Goal: Task Accomplishment & Management: Use online tool/utility

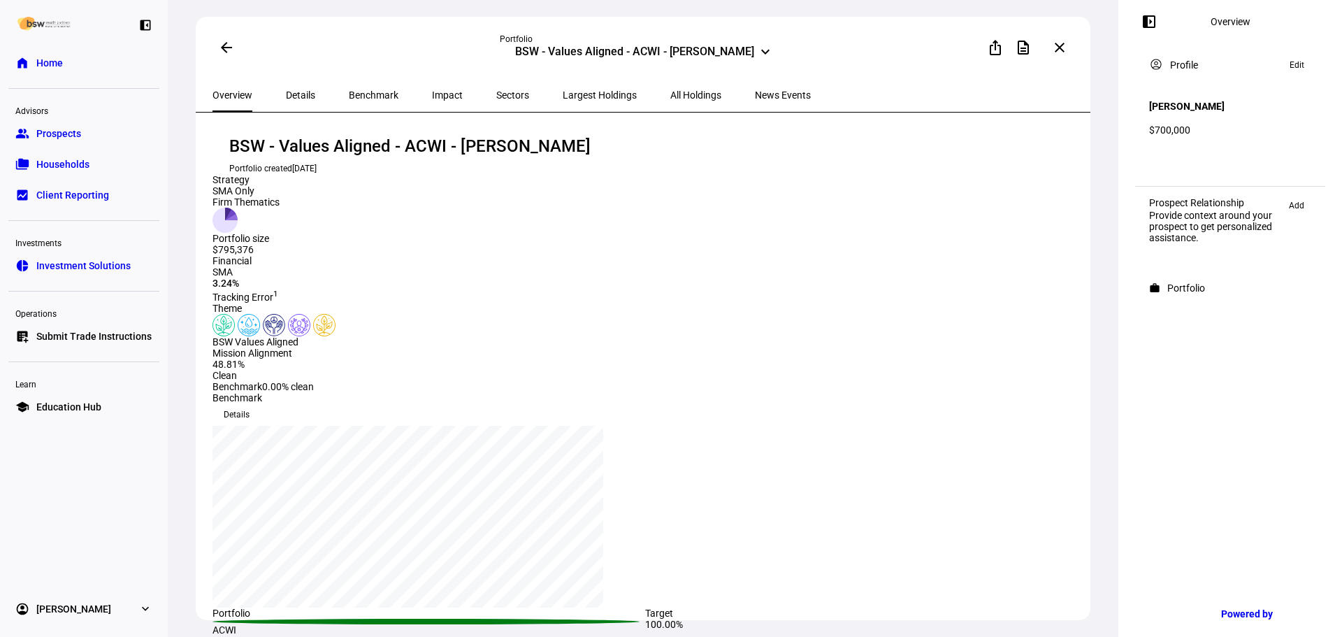
click at [80, 398] on link "school Education Hub" at bounding box center [83, 407] width 151 height 28
click at [93, 343] on link "list_alt_add Submit Trade Instructions" at bounding box center [83, 336] width 151 height 28
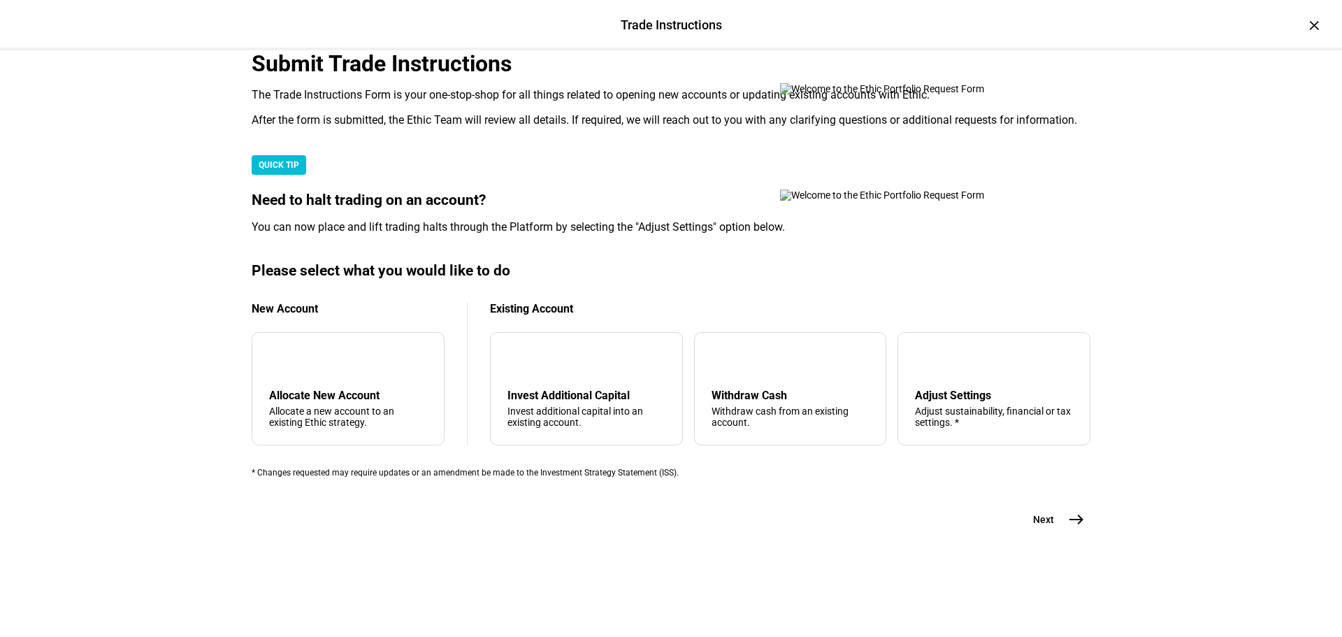
scroll to position [210, 0]
click at [769, 428] on div "Withdraw cash from an existing account." at bounding box center [790, 416] width 158 height 22
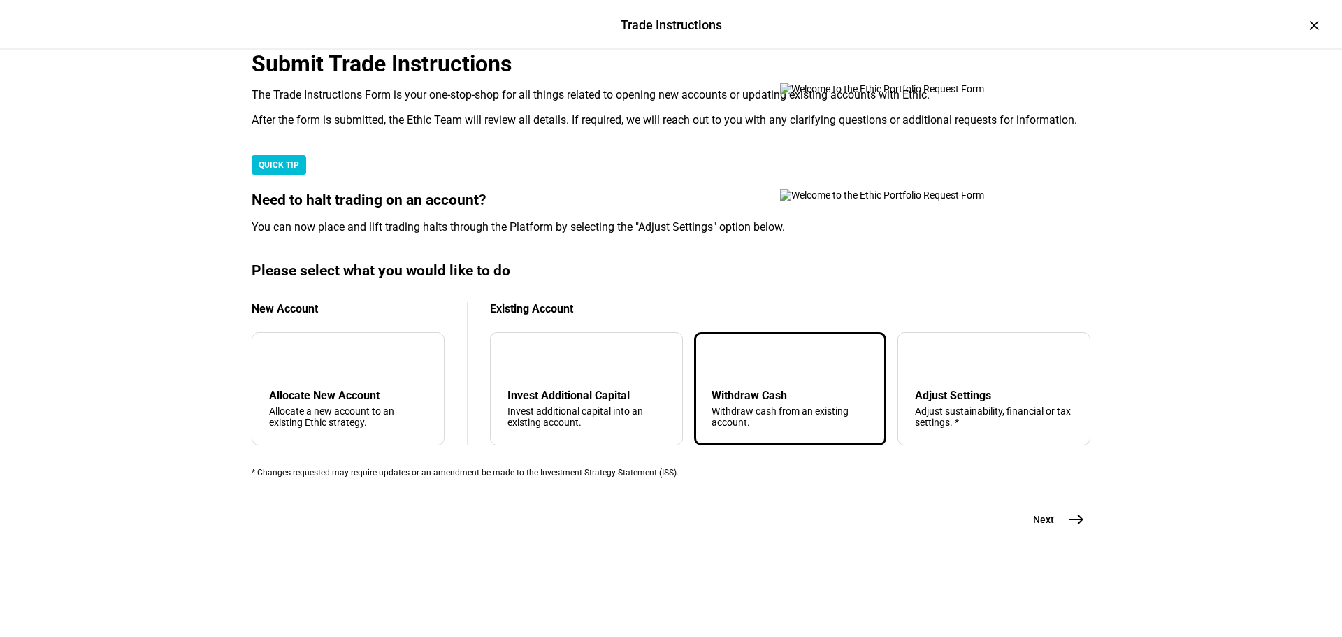
scroll to position [338, 0]
click at [1085, 547] on div "Submit Trade Instructions The Trade Instructions Form is your one-stop-shop for…" at bounding box center [670, 312] width 883 height 525
click at [1075, 528] on mat-icon "east" at bounding box center [1076, 519] width 17 height 17
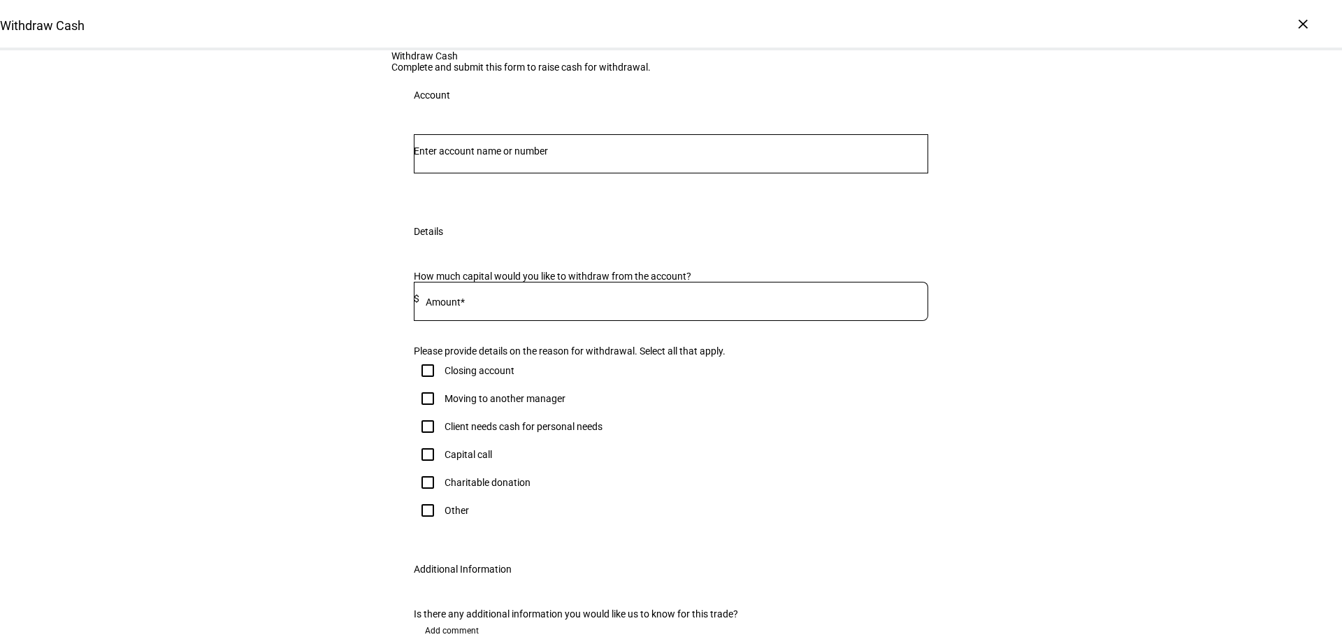
click at [498, 157] on input "Number" at bounding box center [671, 150] width 514 height 11
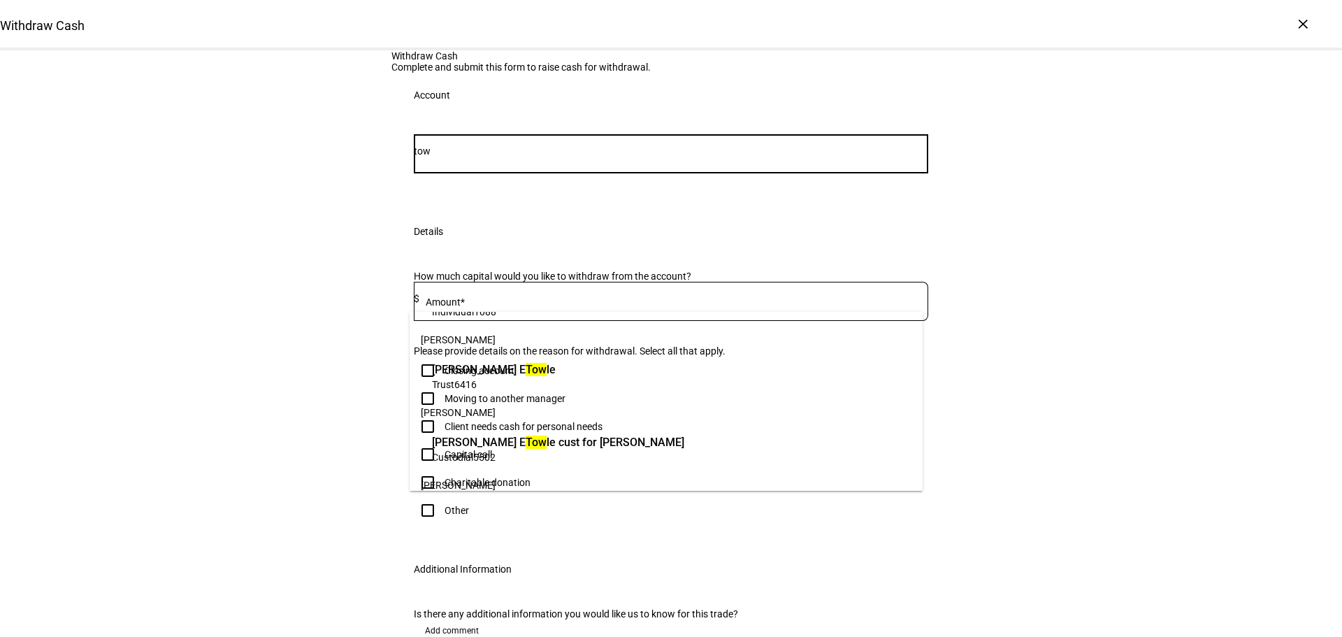
scroll to position [196, 0]
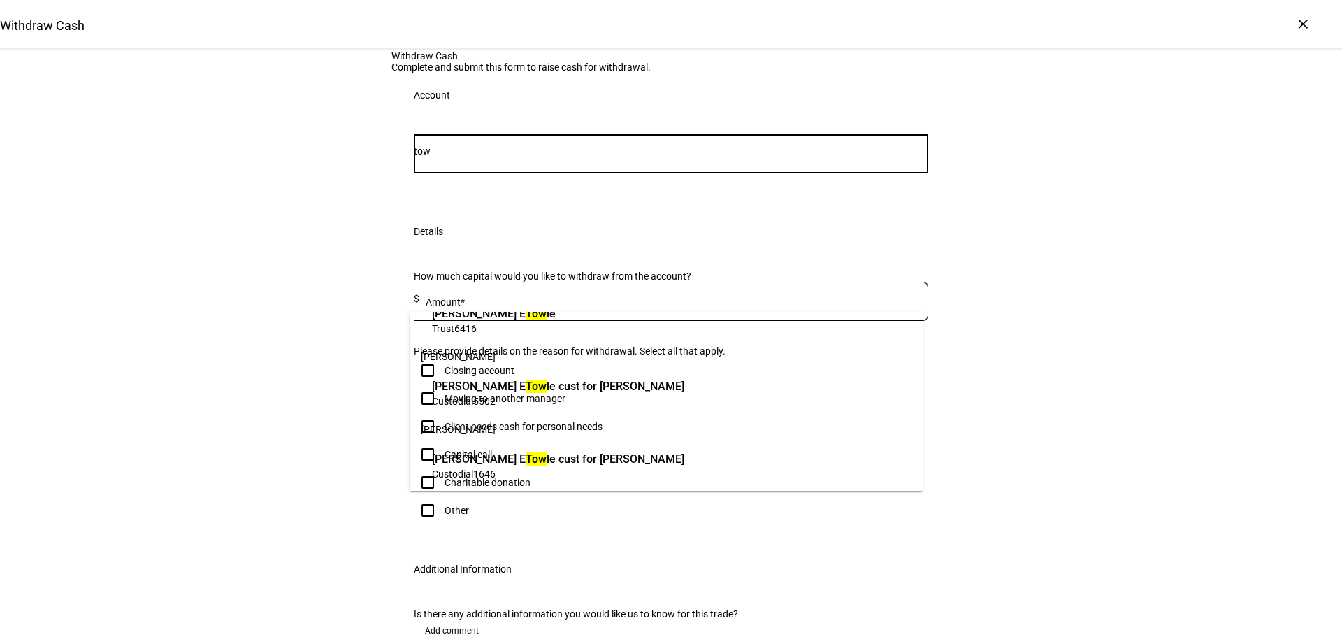
type input "tow"
click at [553, 479] on span "Custodial 1646" at bounding box center [558, 473] width 252 height 13
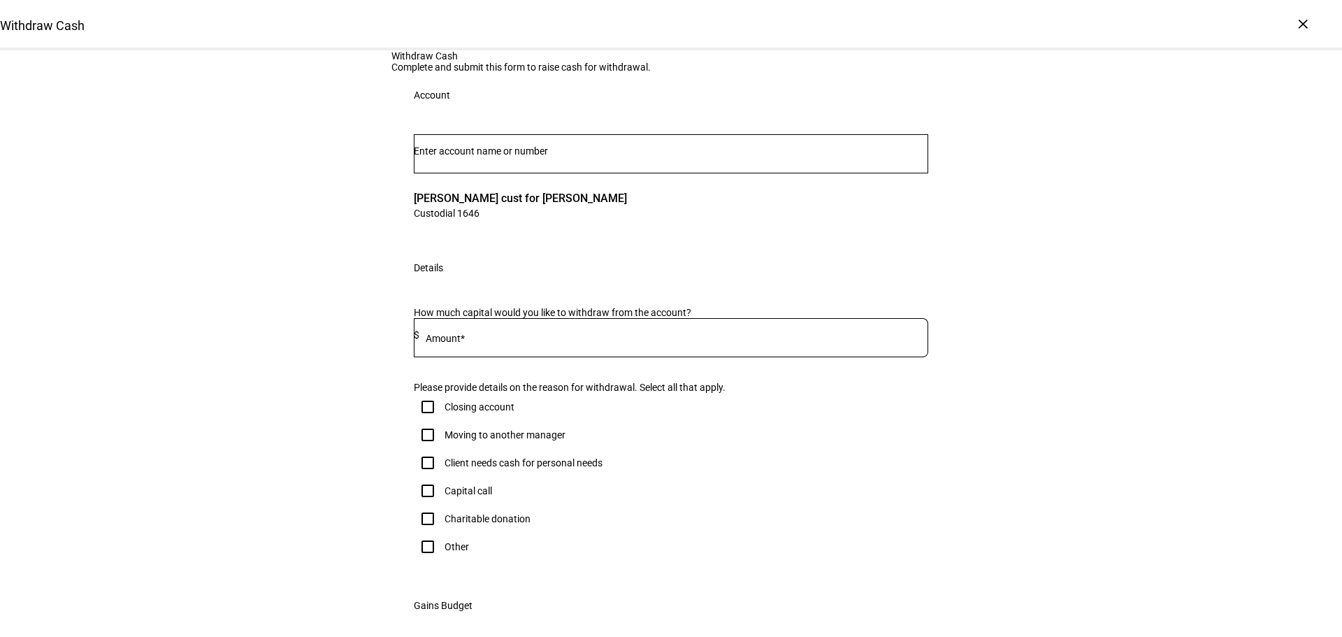
click at [487, 357] on div at bounding box center [673, 337] width 509 height 39
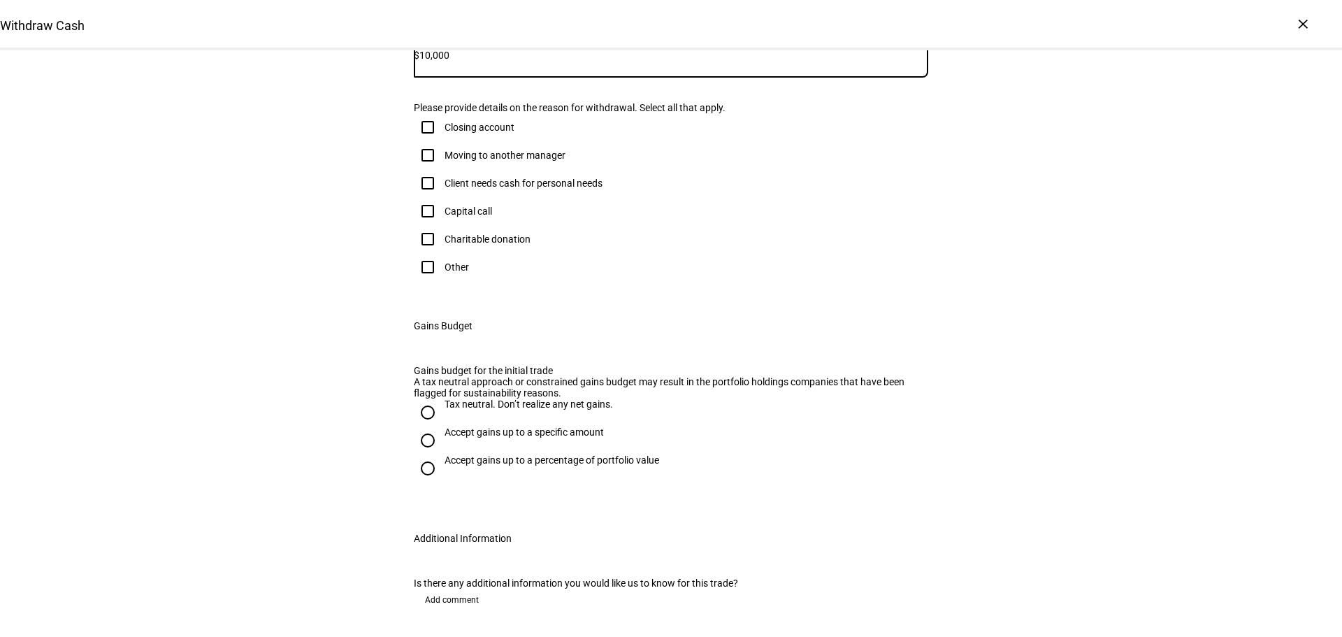
type input "10,000"
click at [539, 189] on div "Client needs cash for personal needs" at bounding box center [523, 182] width 158 height 11
click at [442, 197] on input "Client needs cash for personal needs" at bounding box center [428, 183] width 28 height 28
checkbox input "true"
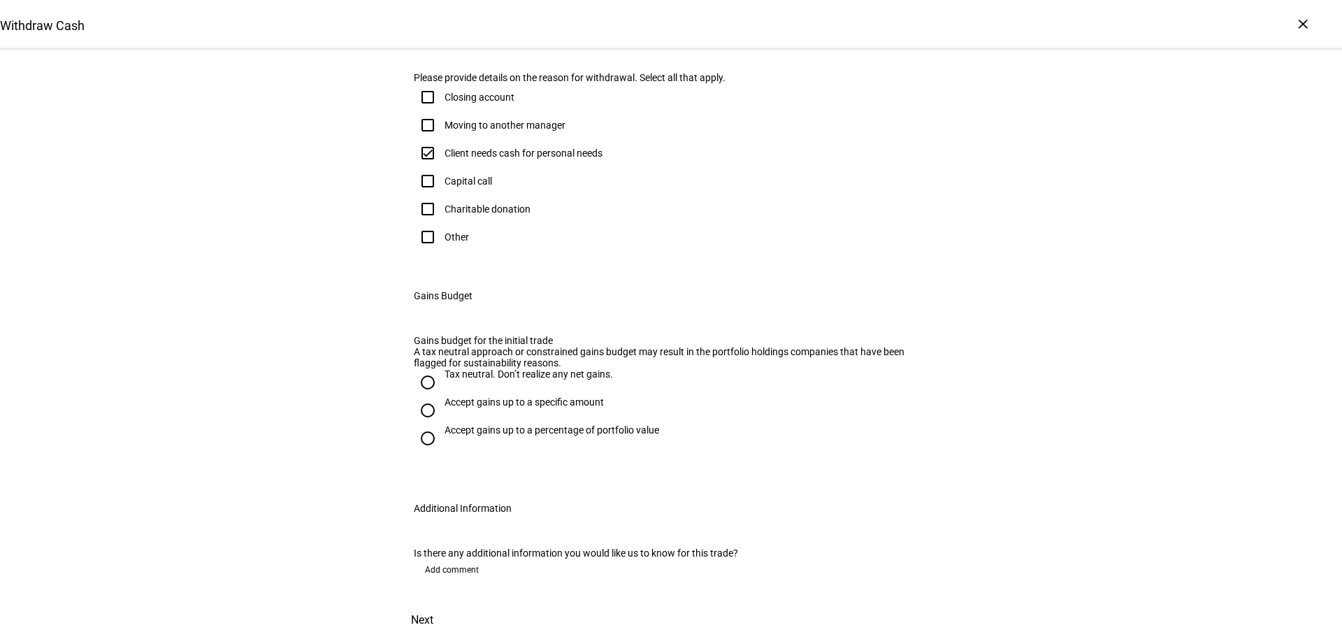
scroll to position [559, 0]
click at [537, 368] on div "Tax neutral. Don’t realize any net gains." at bounding box center [528, 373] width 168 height 11
click at [442, 368] on input "Tax neutral. Don’t realize any net gains." at bounding box center [428, 382] width 28 height 28
radio input "true"
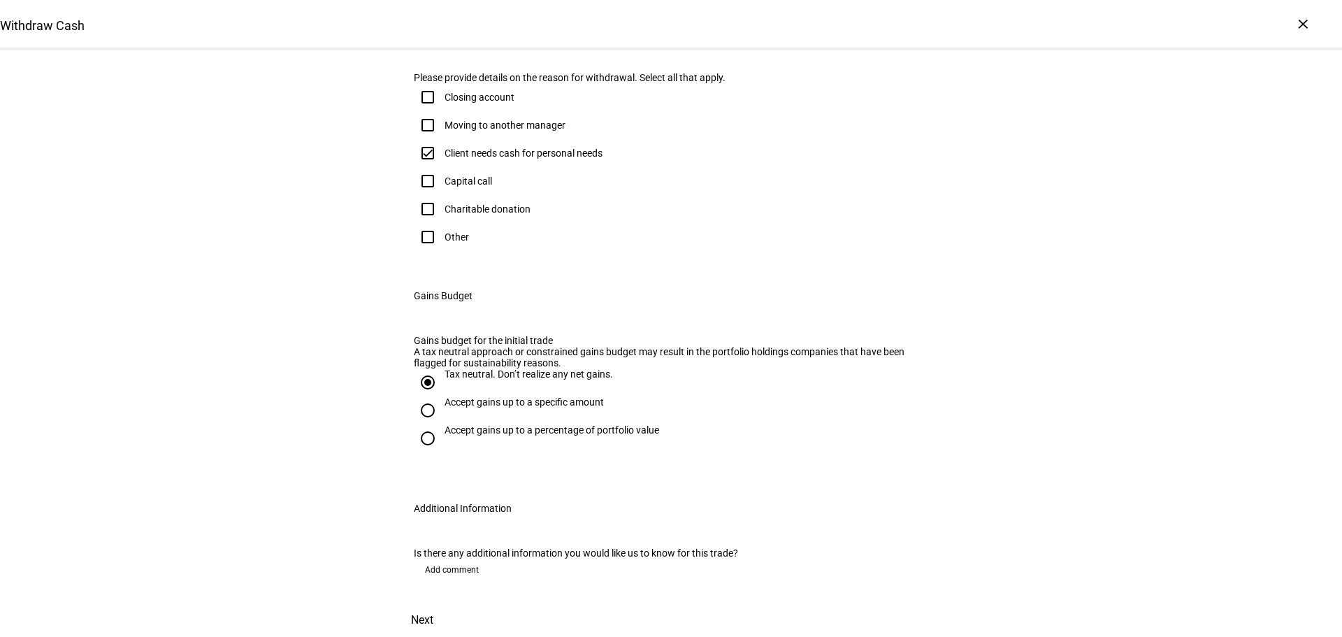
click at [433, 603] on span "Next" at bounding box center [422, 620] width 22 height 34
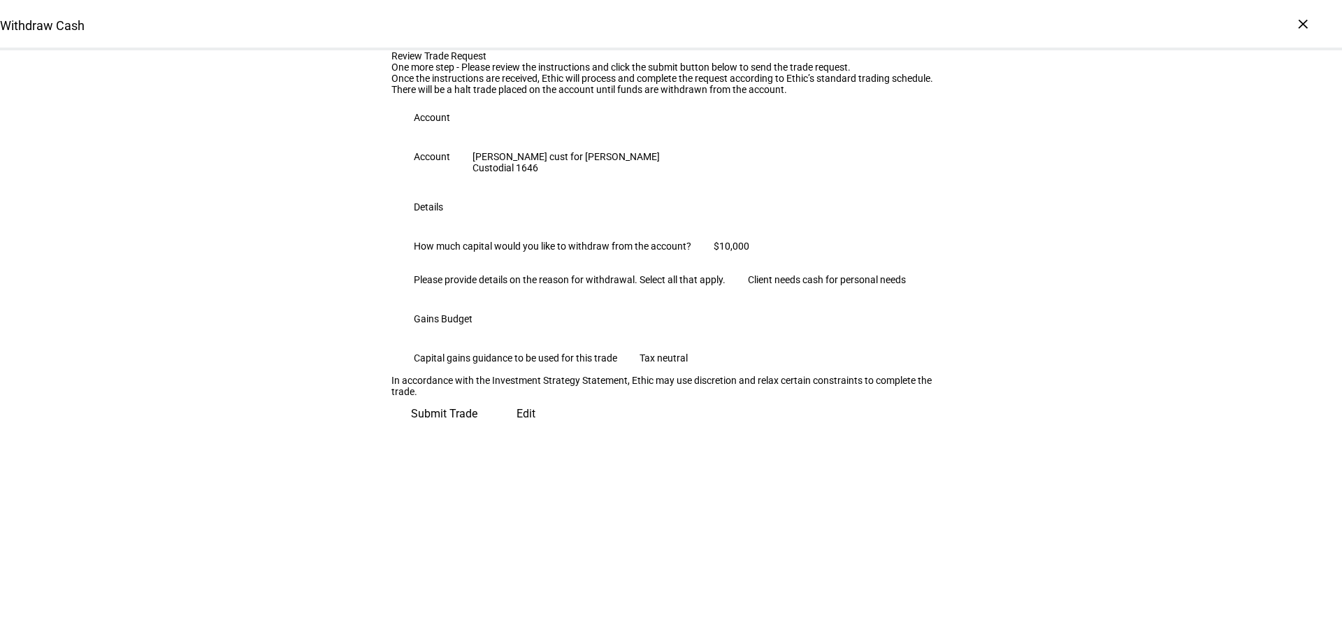
scroll to position [142, 0]
click at [477, 430] on span "Submit Trade" at bounding box center [444, 414] width 66 height 34
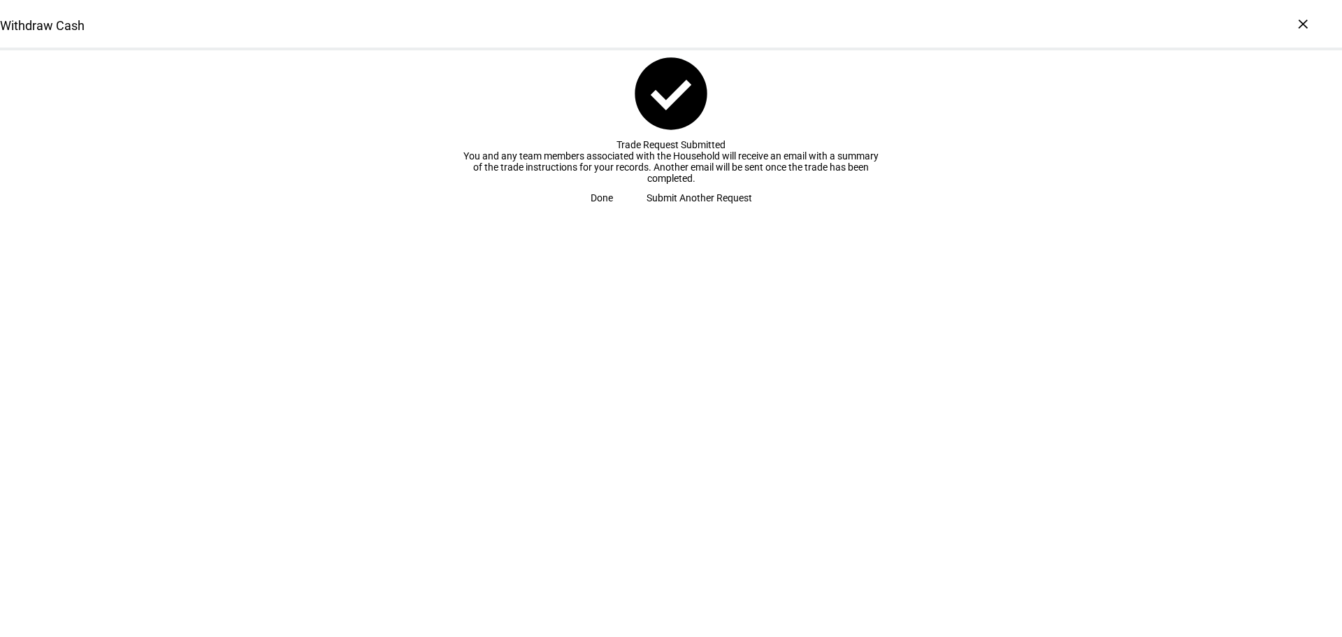
click at [613, 212] on span "Done" at bounding box center [601, 198] width 22 height 28
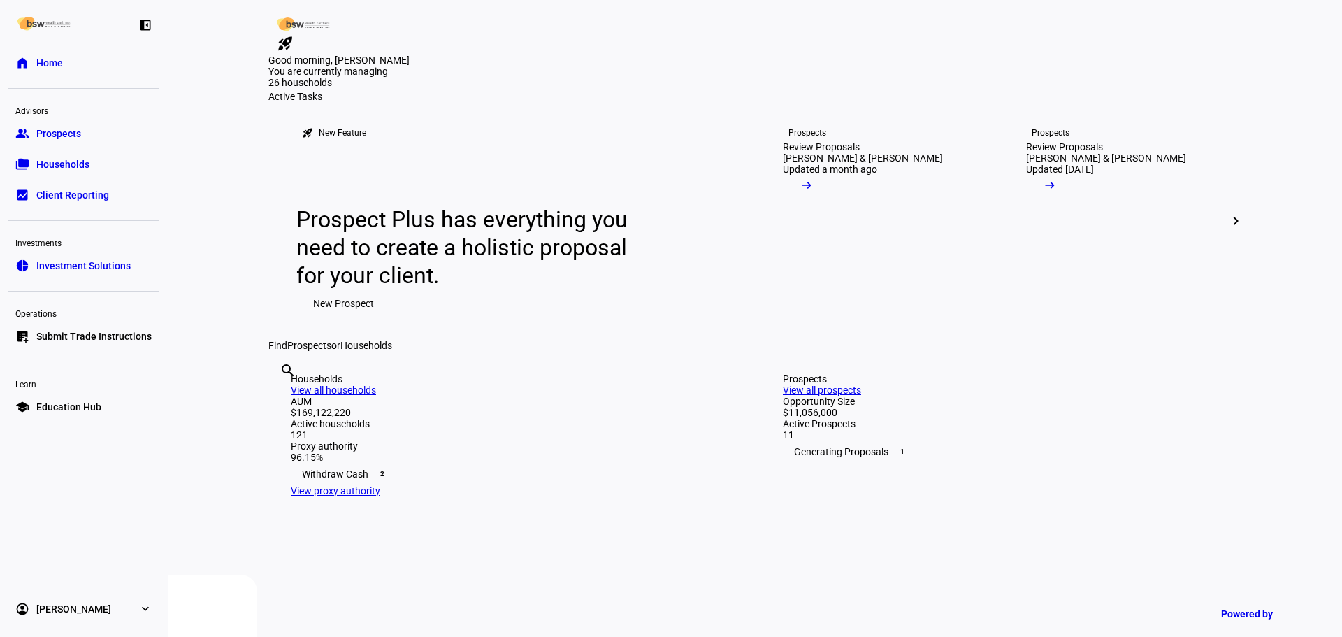
click at [145, 26] on eth-mat-symbol "left_panel_close" at bounding box center [145, 25] width 14 height 14
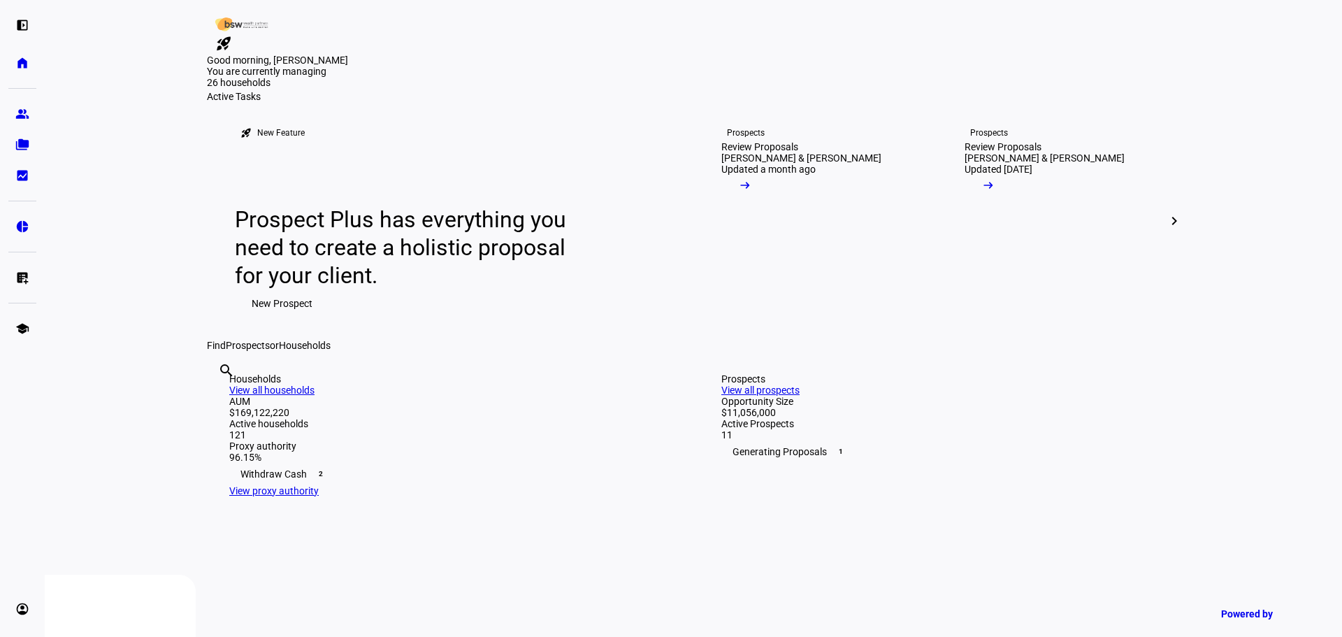
click at [24, 24] on eth-mat-symbol "left_panel_open" at bounding box center [22, 25] width 14 height 14
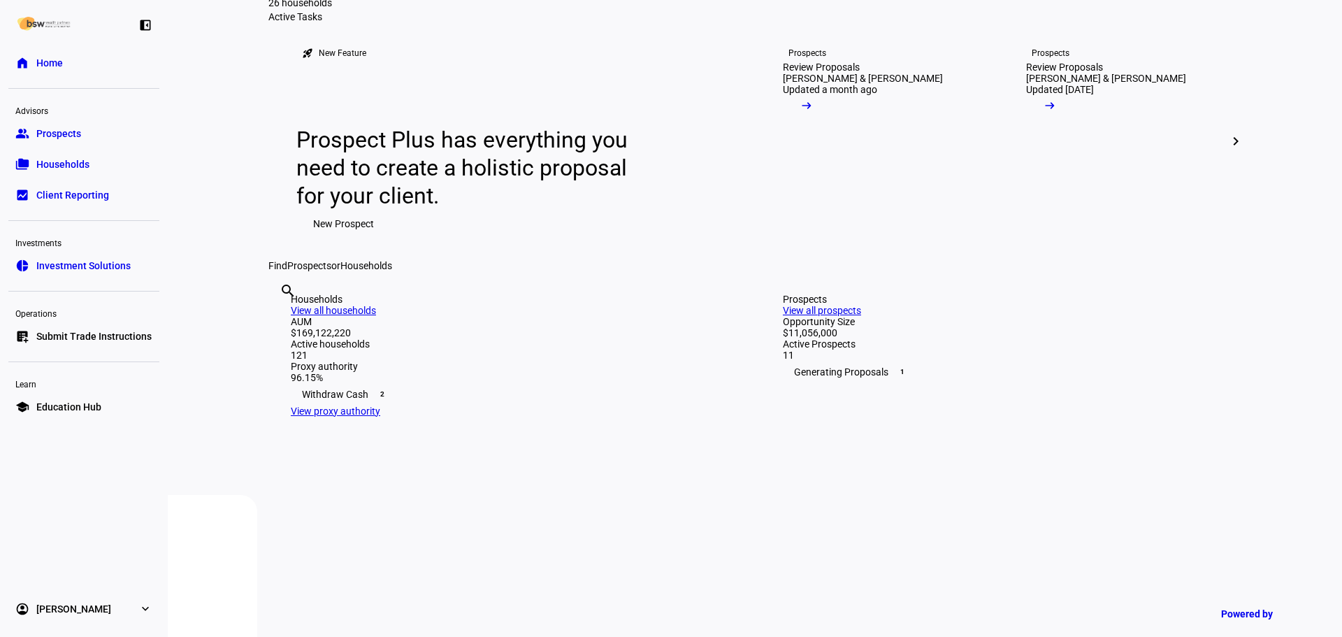
scroll to position [70, 0]
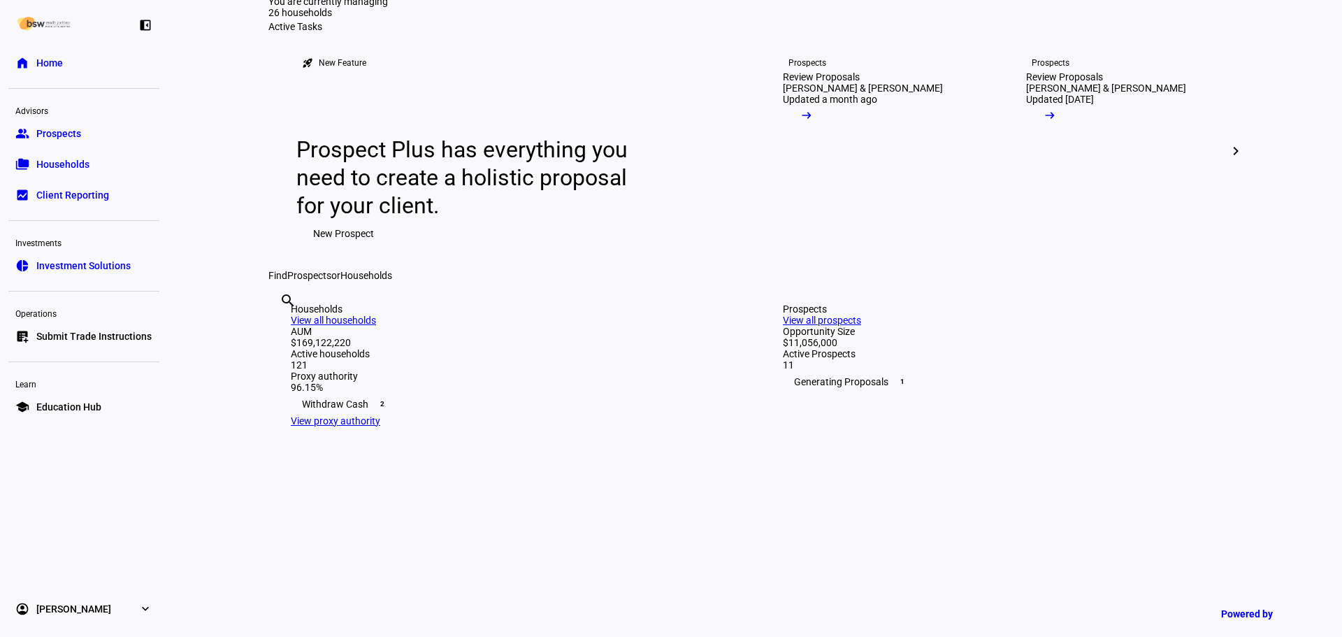
click at [1233, 159] on mat-icon "chevron_right" at bounding box center [1235, 151] width 17 height 17
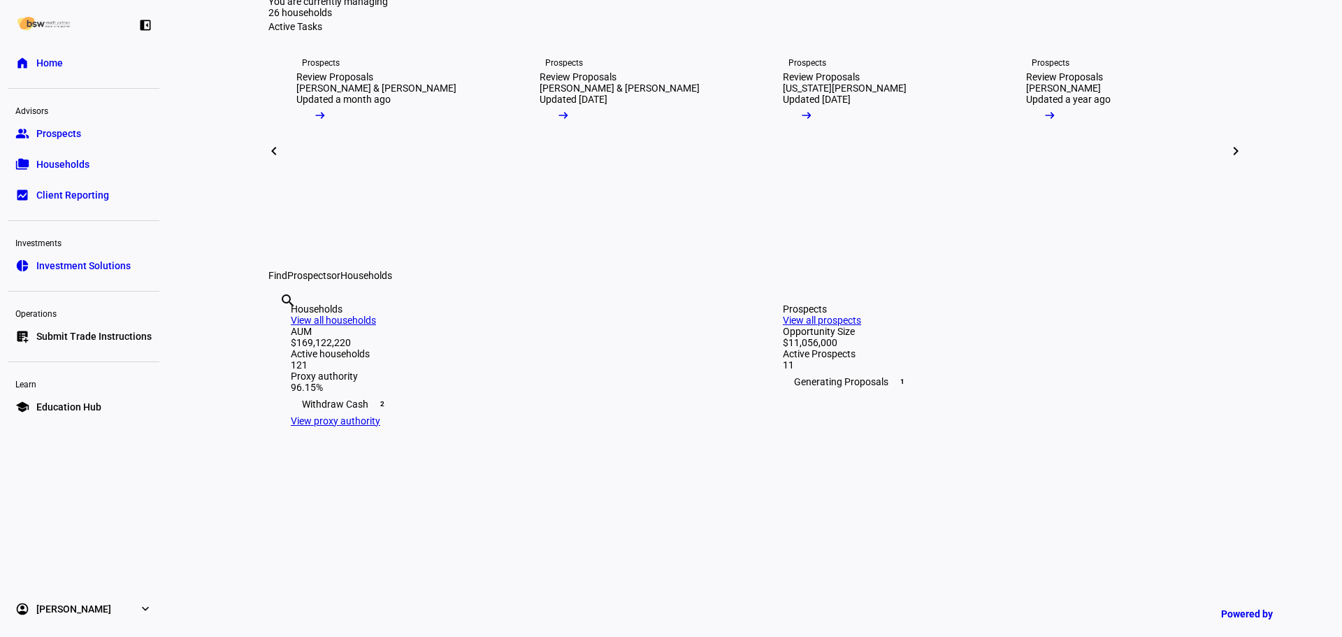
click at [1229, 159] on mat-icon "chevron_right" at bounding box center [1235, 151] width 17 height 17
click at [1233, 159] on mat-icon "chevron_right" at bounding box center [1235, 151] width 17 height 17
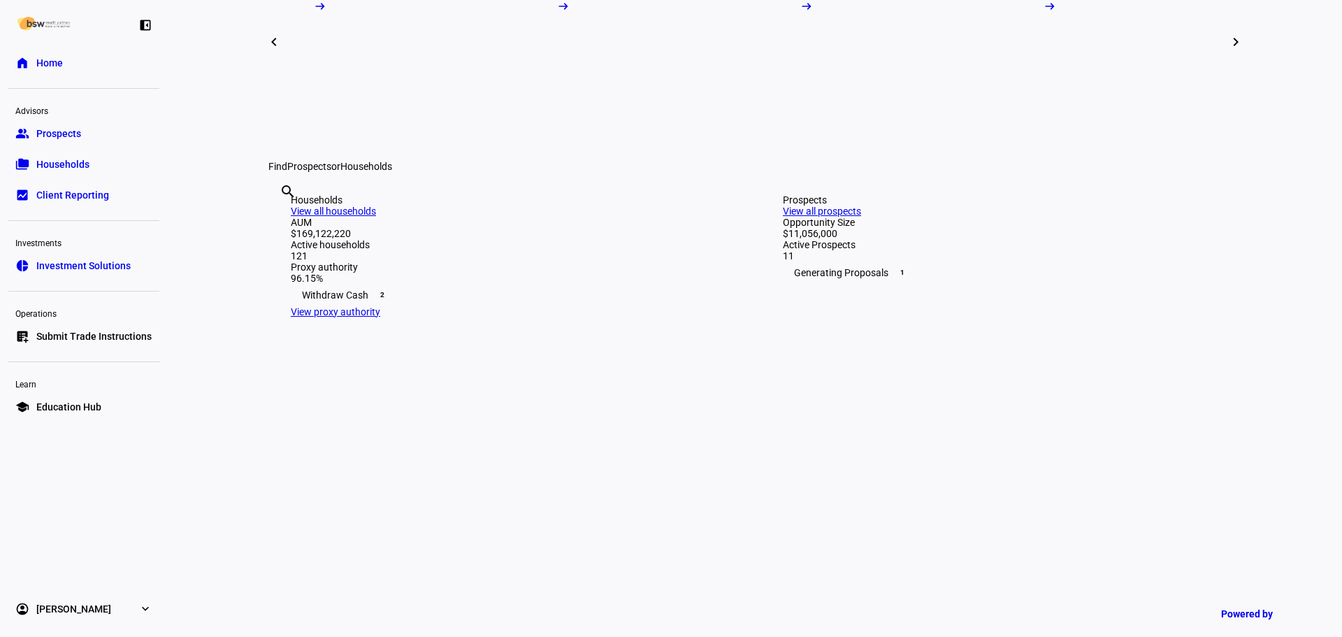
scroll to position [140, 0]
